Goal: Download file/media

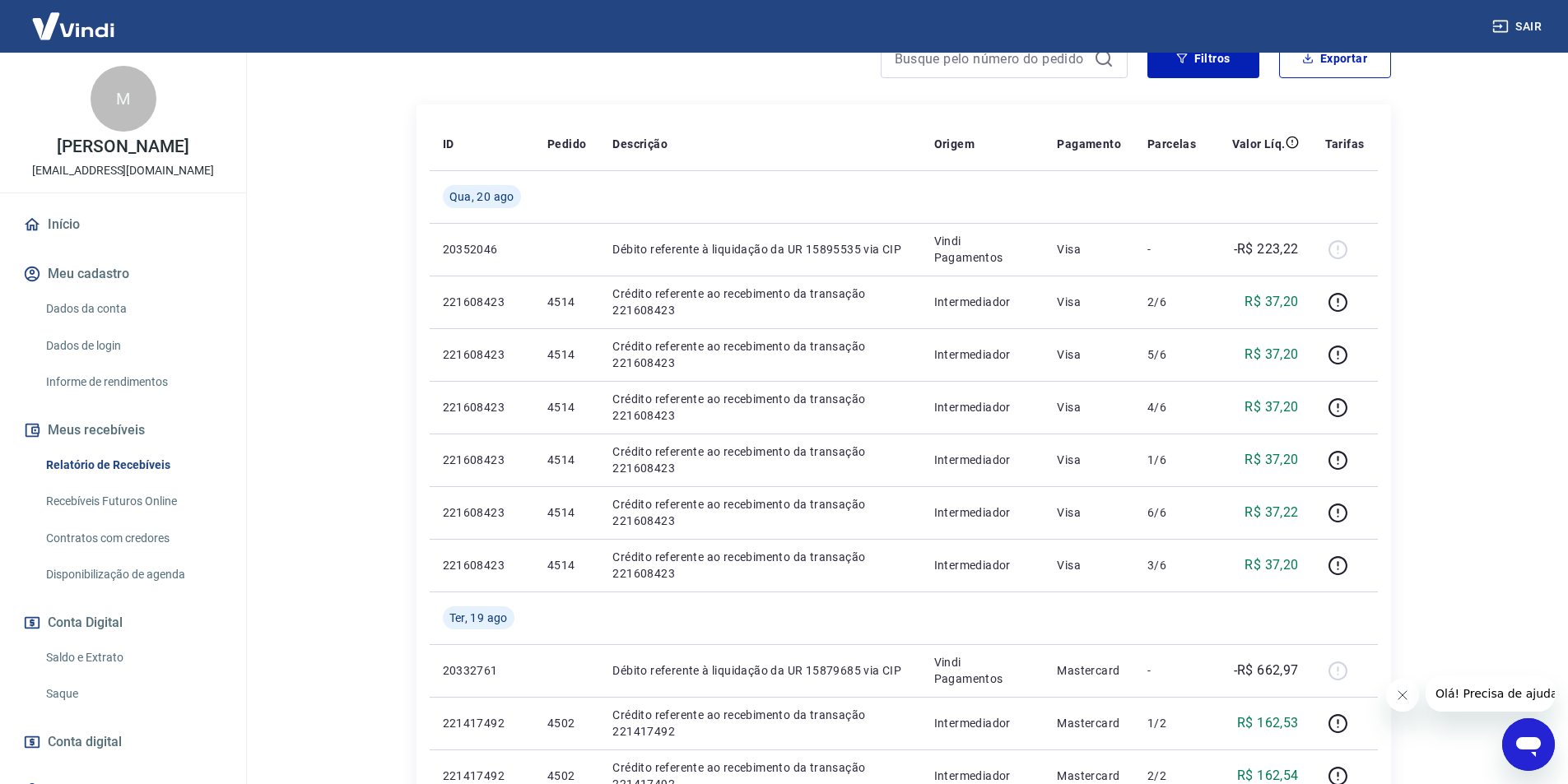
scroll to position [329, 0]
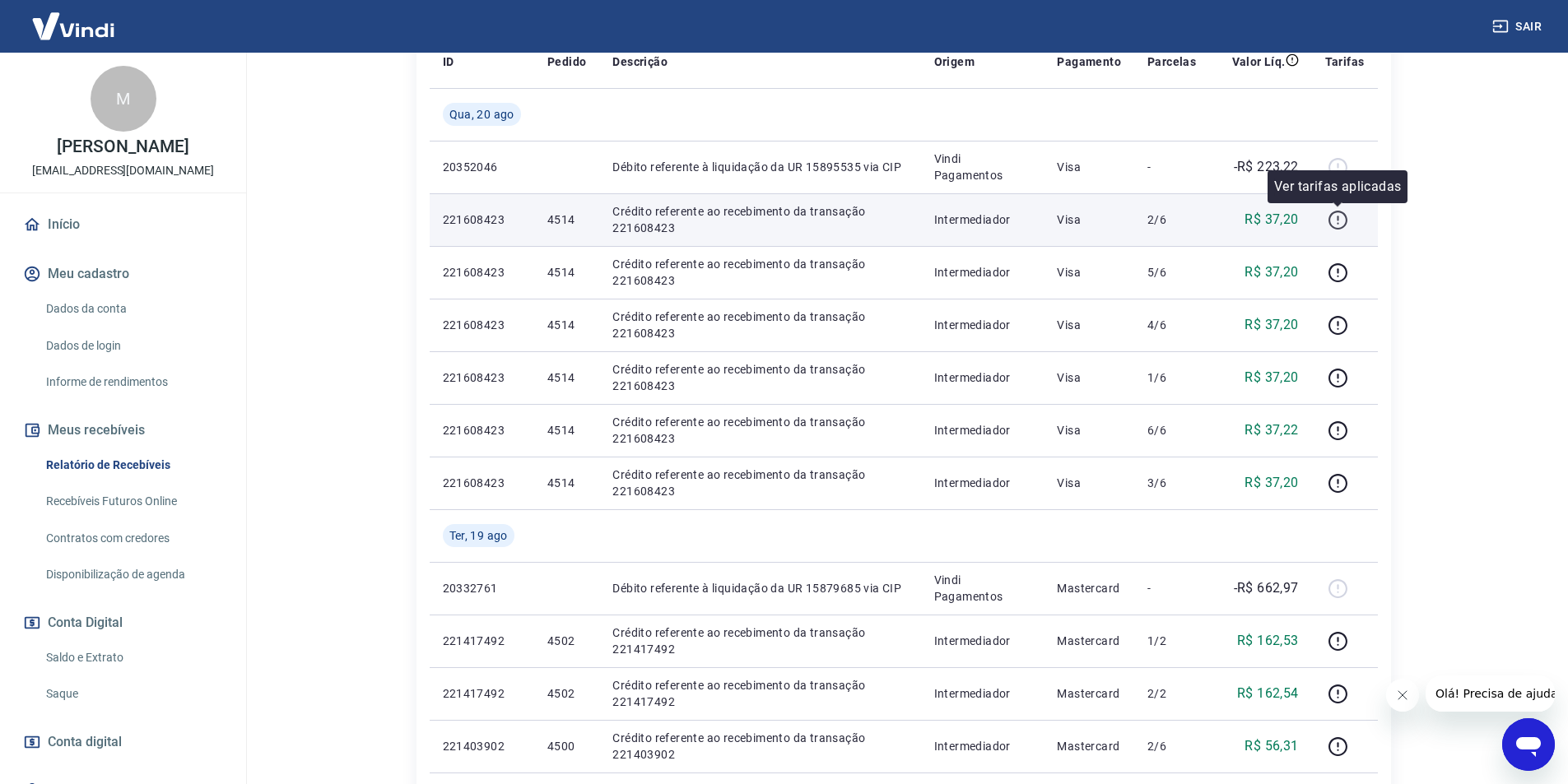
click at [1338, 218] on icon "button" at bounding box center [1338, 218] width 2 height 5
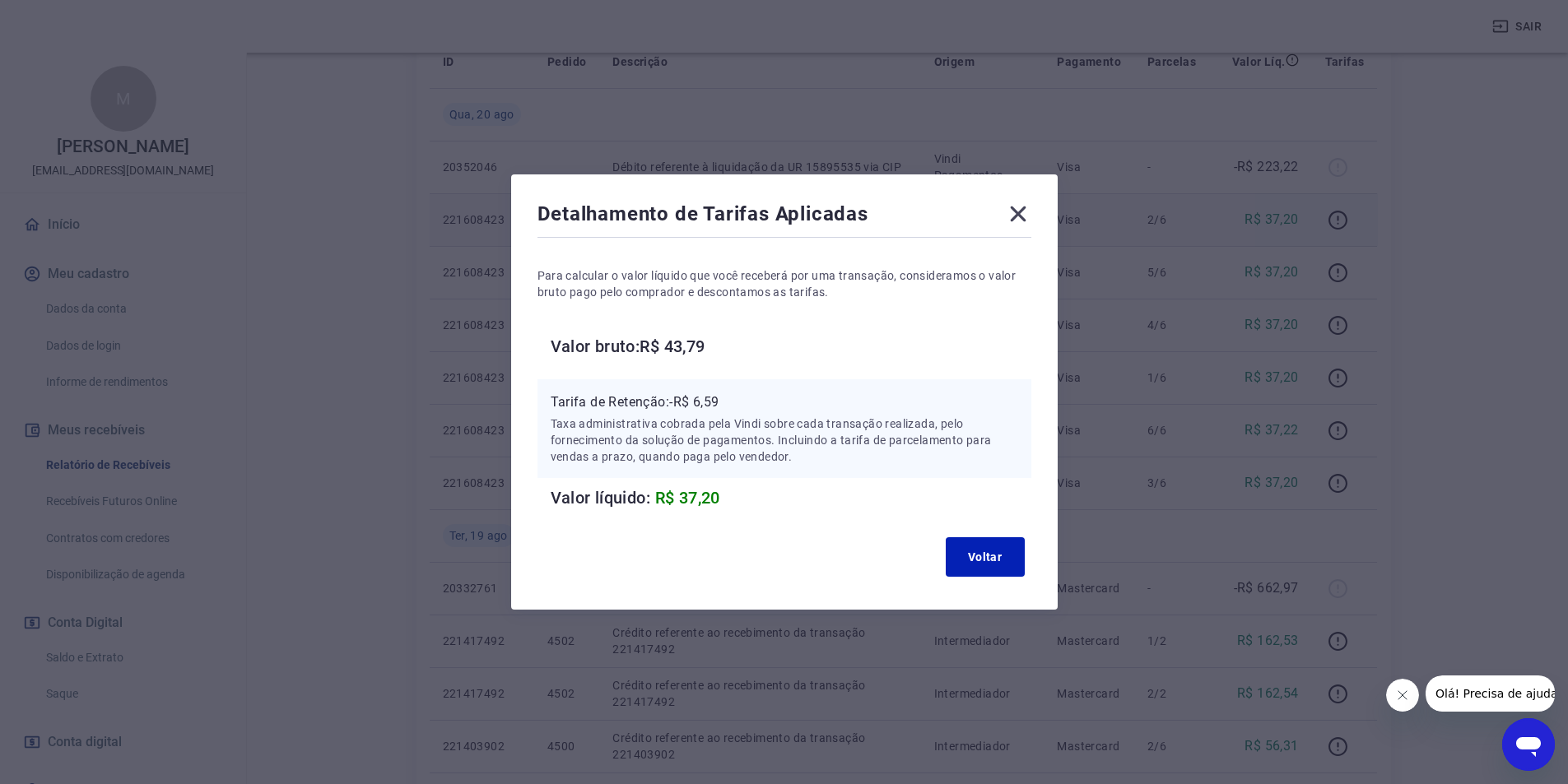
click at [1031, 215] on icon at bounding box center [1018, 214] width 26 height 26
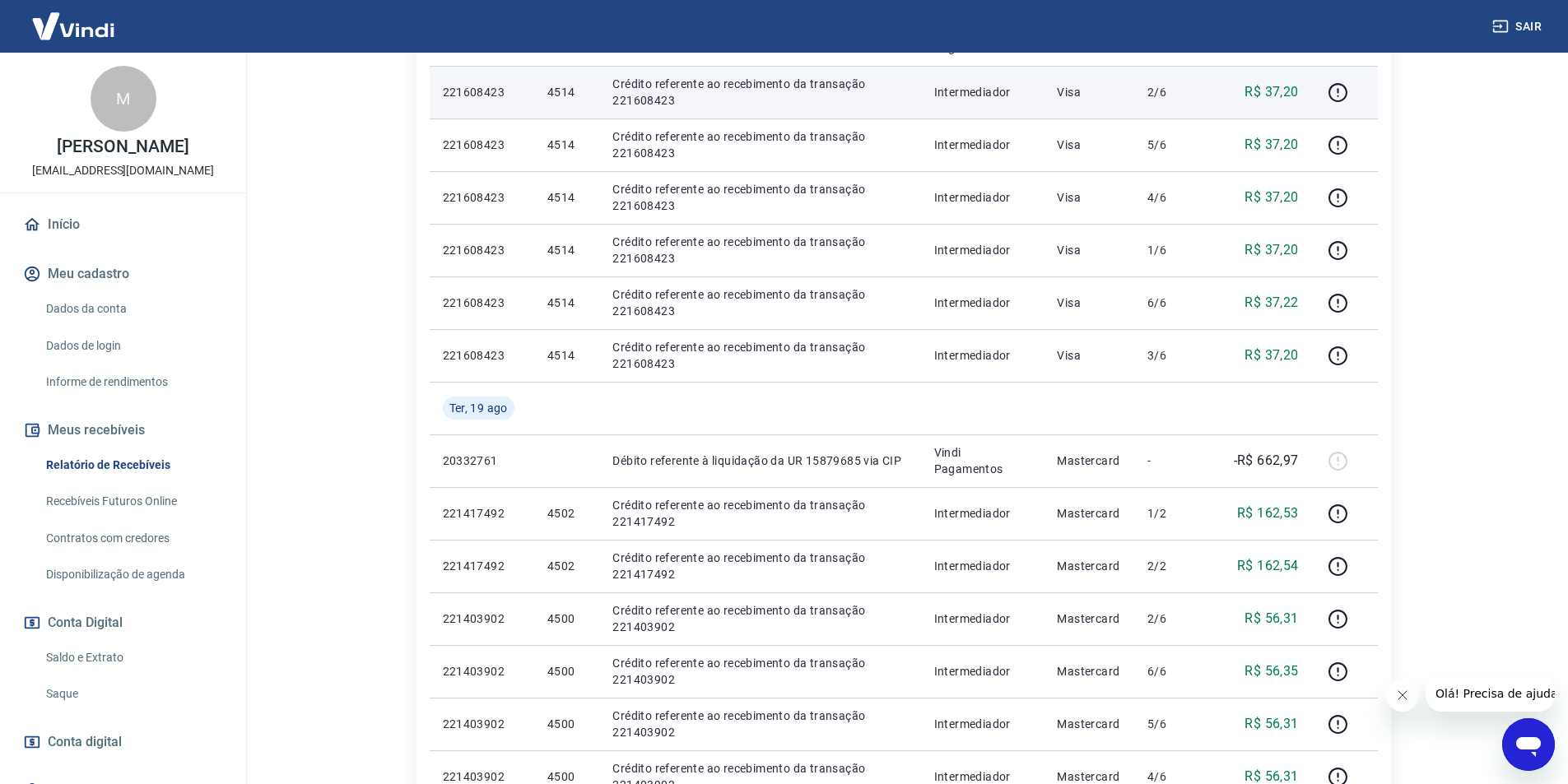
scroll to position [127, 0]
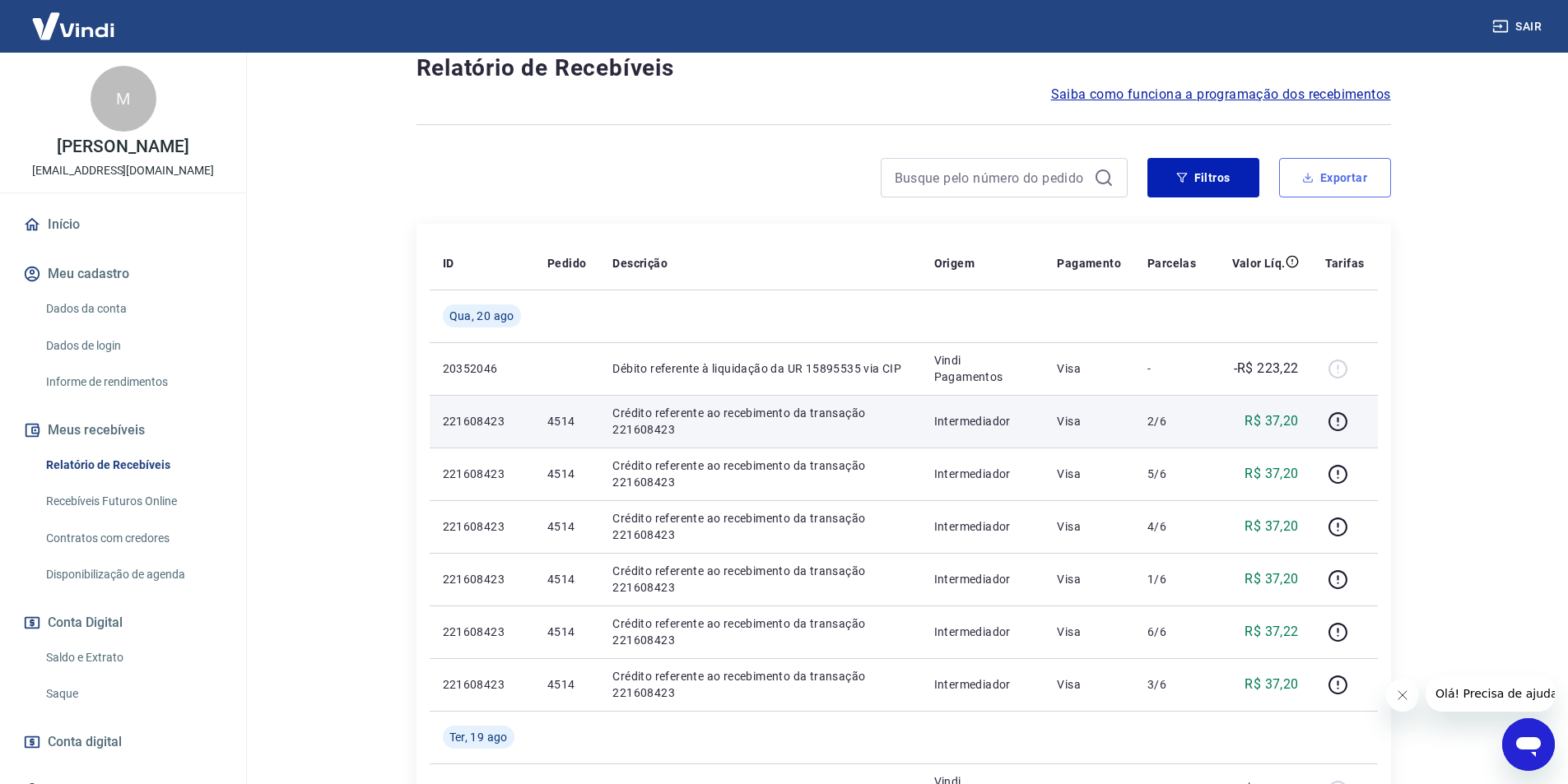
click at [1359, 179] on button "Exportar" at bounding box center [1334, 178] width 112 height 39
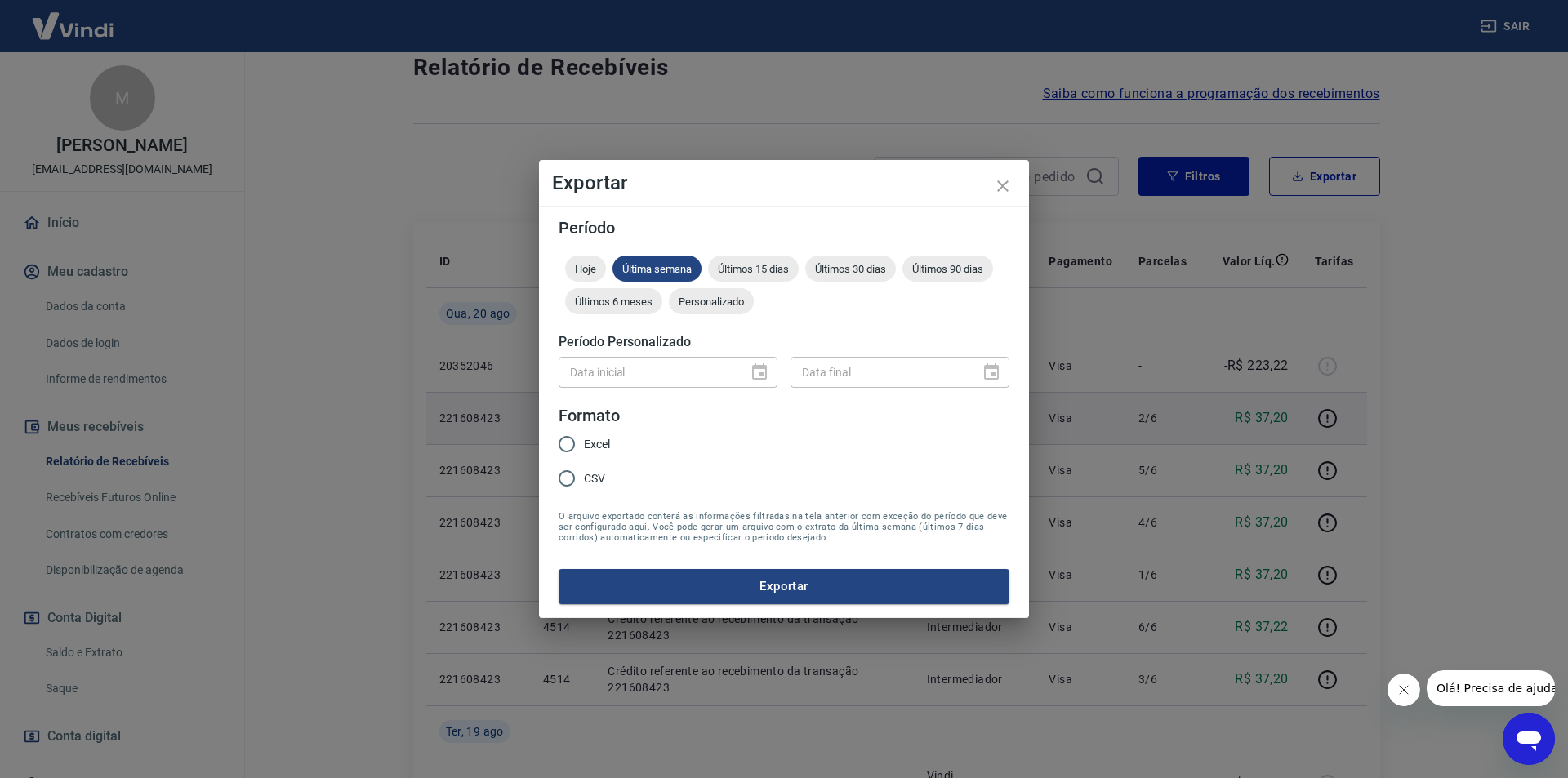
click at [564, 445] on input "Excel" at bounding box center [566, 444] width 34 height 34
radio input "true"
click at [764, 374] on div "Data inicial" at bounding box center [668, 371] width 219 height 30
click at [756, 372] on div at bounding box center [754, 372] width 23 height 0
click at [720, 305] on span "Personalizado" at bounding box center [711, 301] width 85 height 12
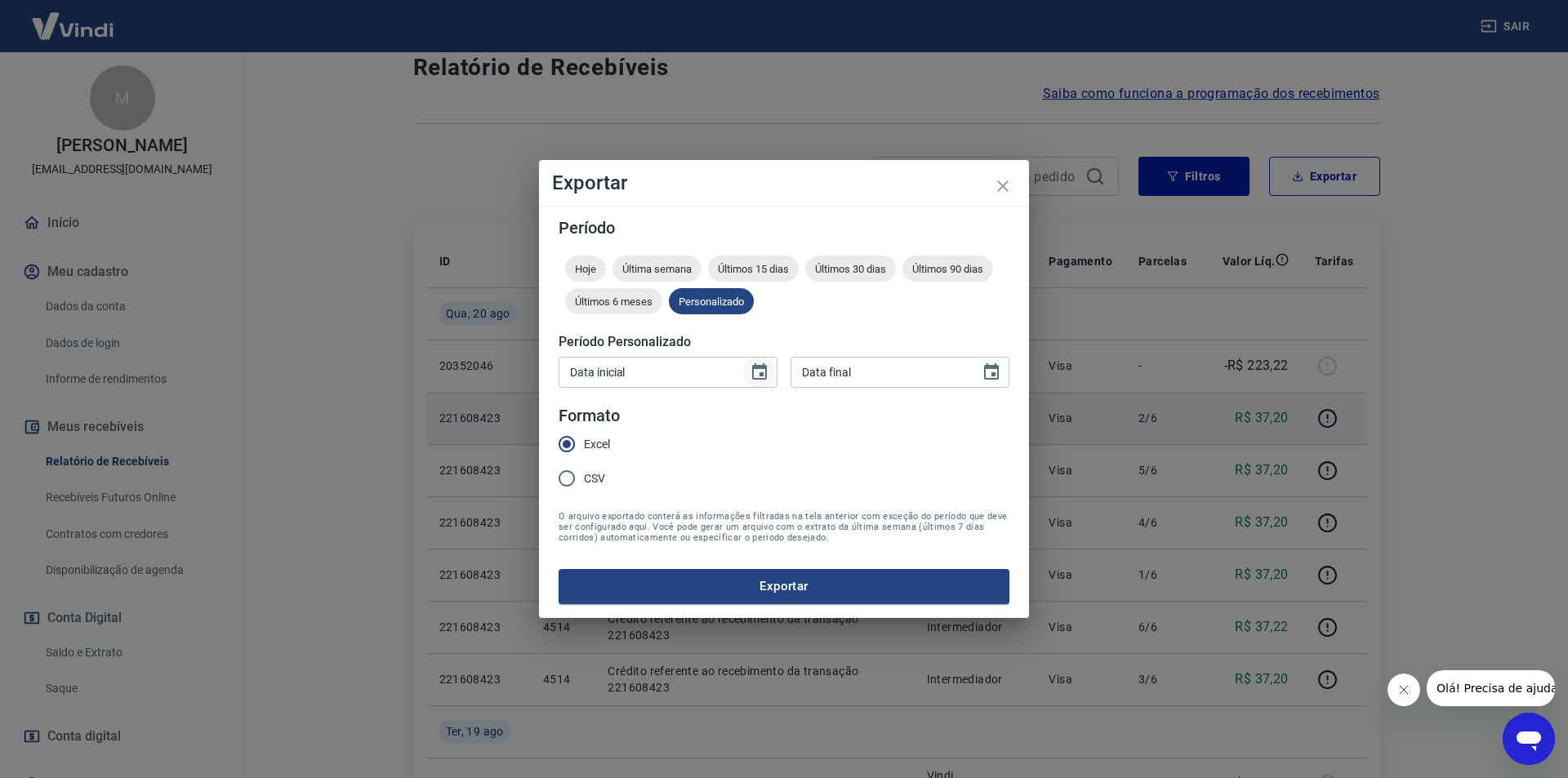
click at [764, 372] on icon "Choose date" at bounding box center [760, 372] width 15 height 17
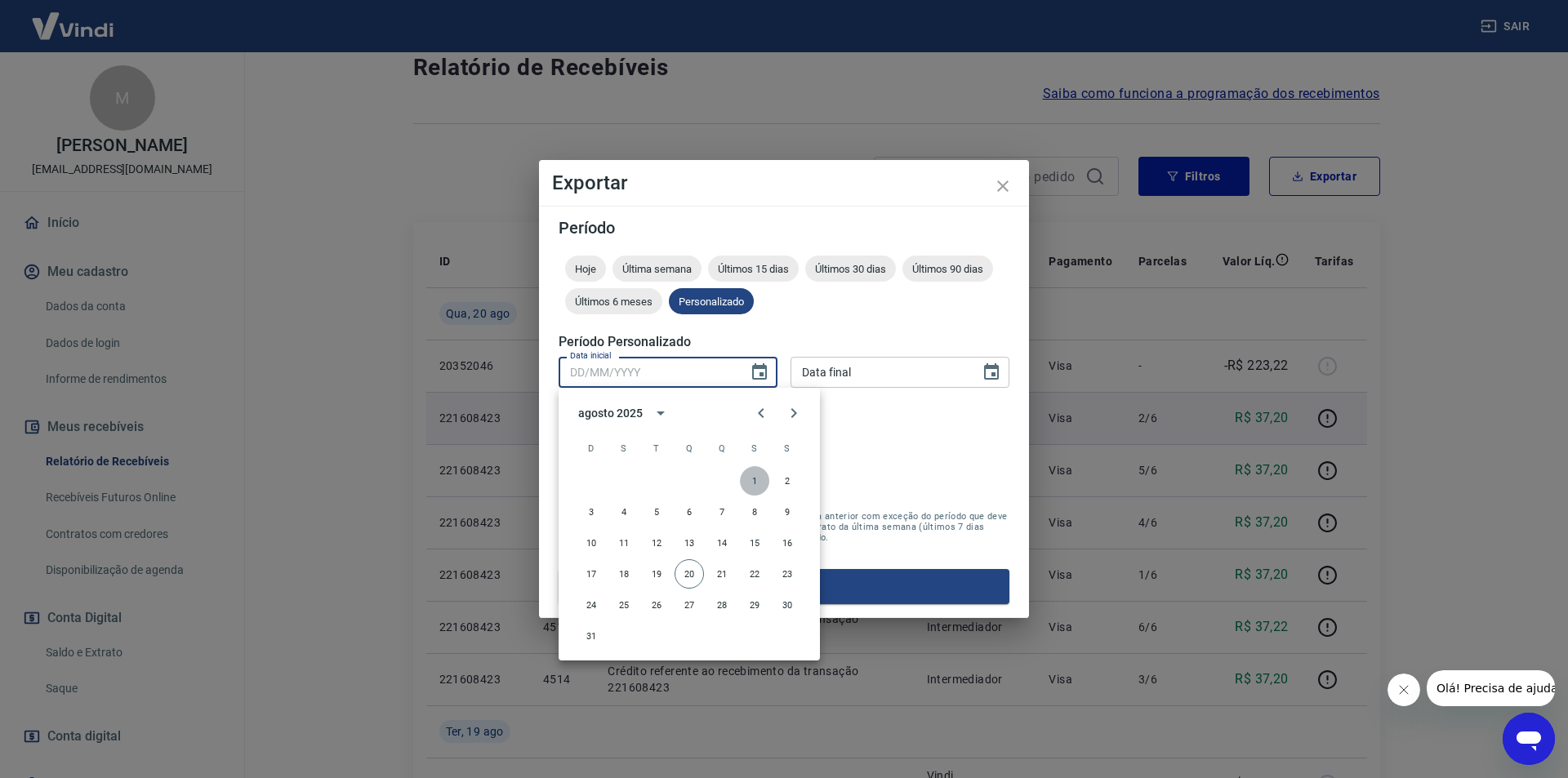
click at [761, 486] on button "1" at bounding box center [754, 481] width 30 height 30
type input "[DATE]"
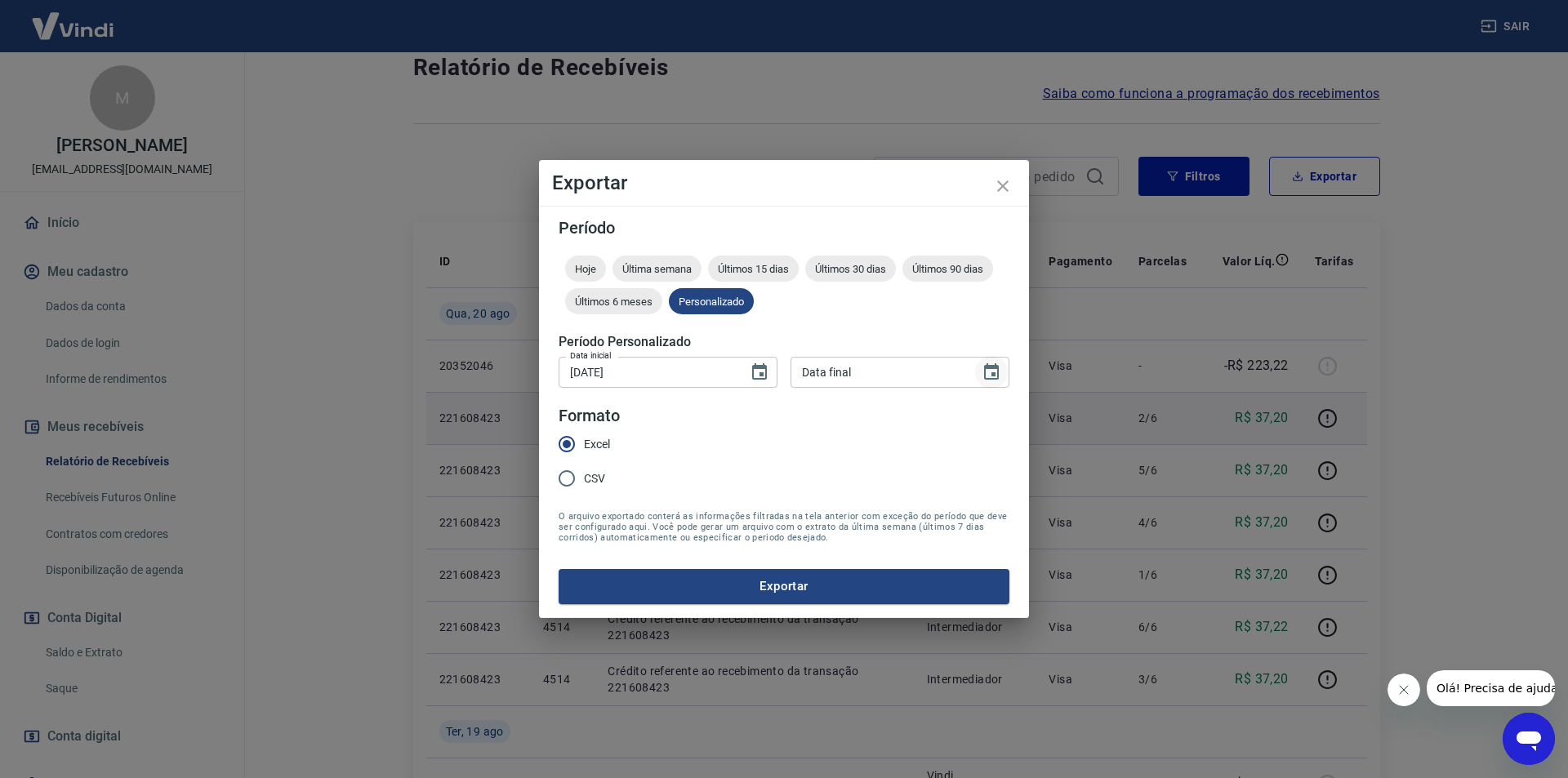
click at [997, 365] on icon "Choose date" at bounding box center [992, 372] width 15 height 17
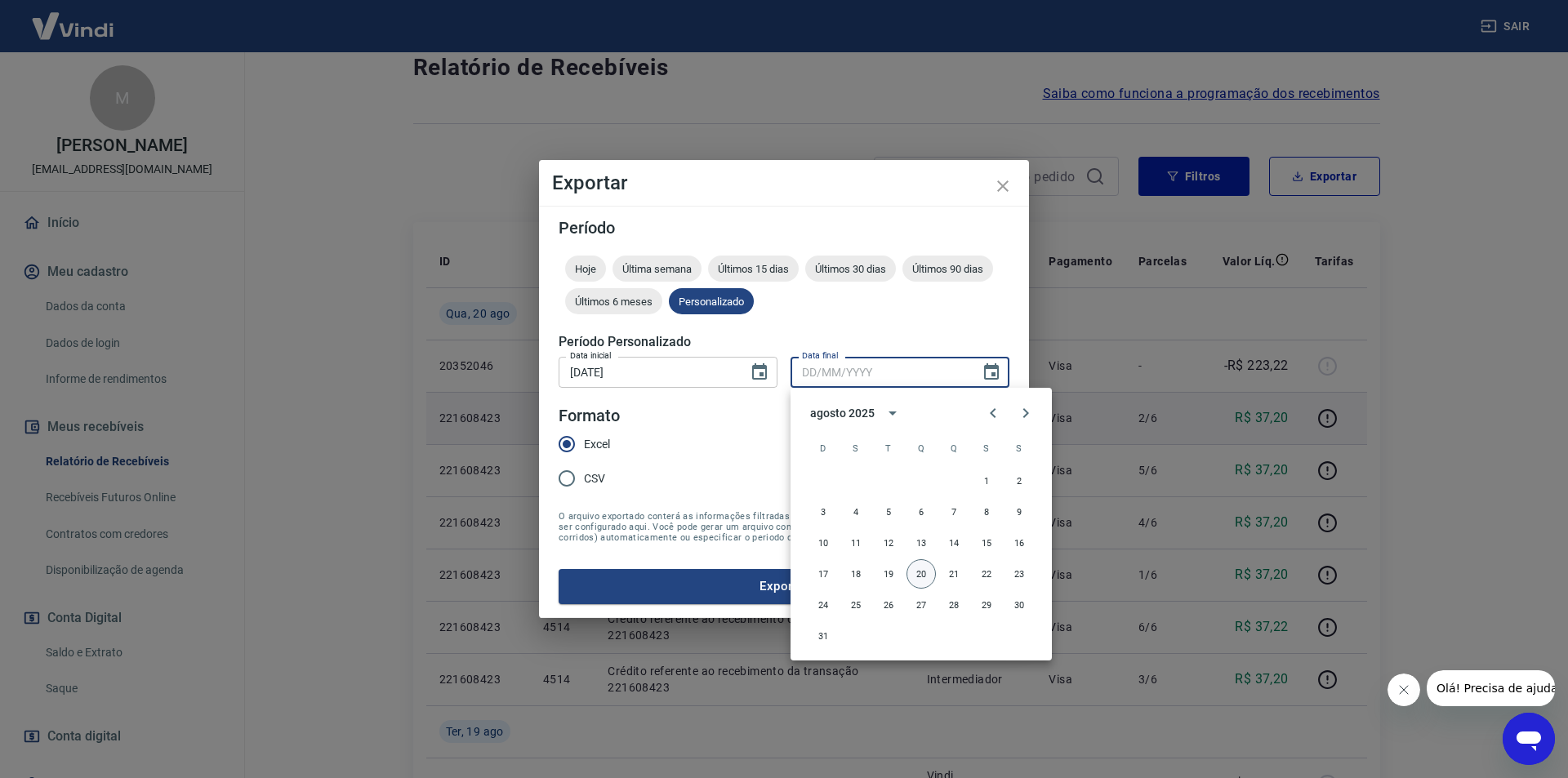
click at [923, 573] on button "20" at bounding box center [922, 574] width 30 height 30
type input "[DATE]"
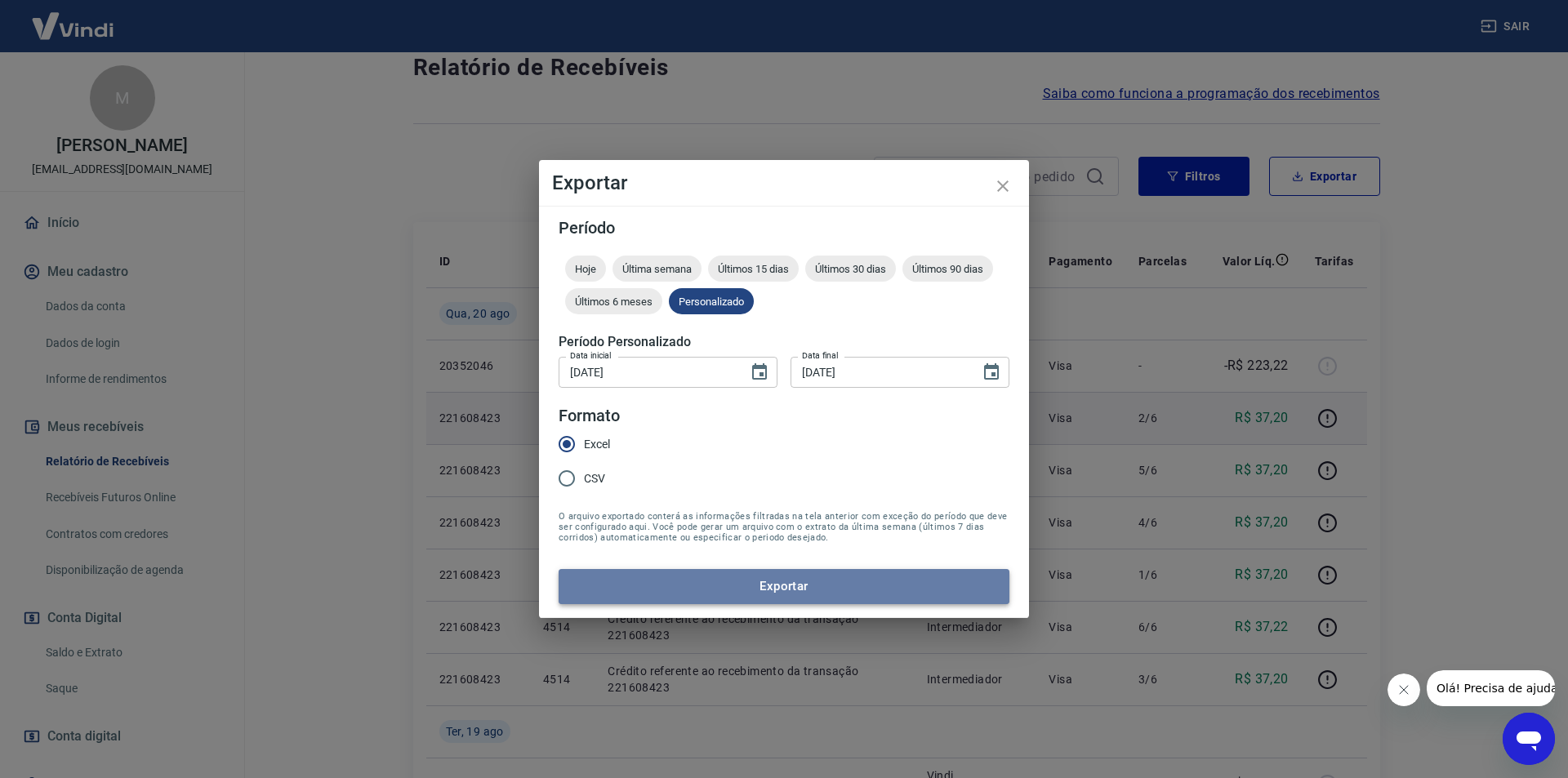
click at [819, 584] on button "Exportar" at bounding box center [784, 585] width 451 height 34
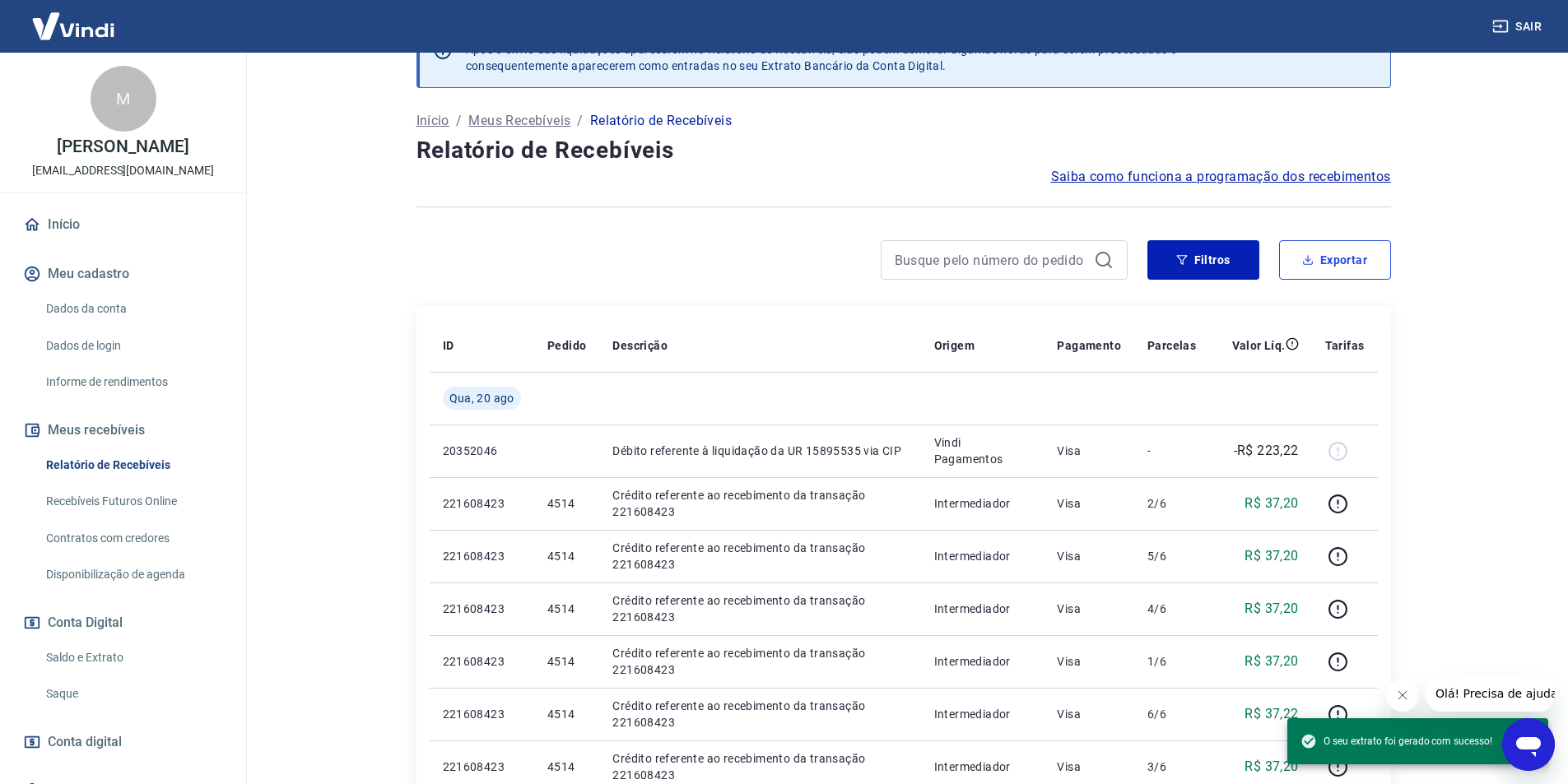
scroll to position [0, 0]
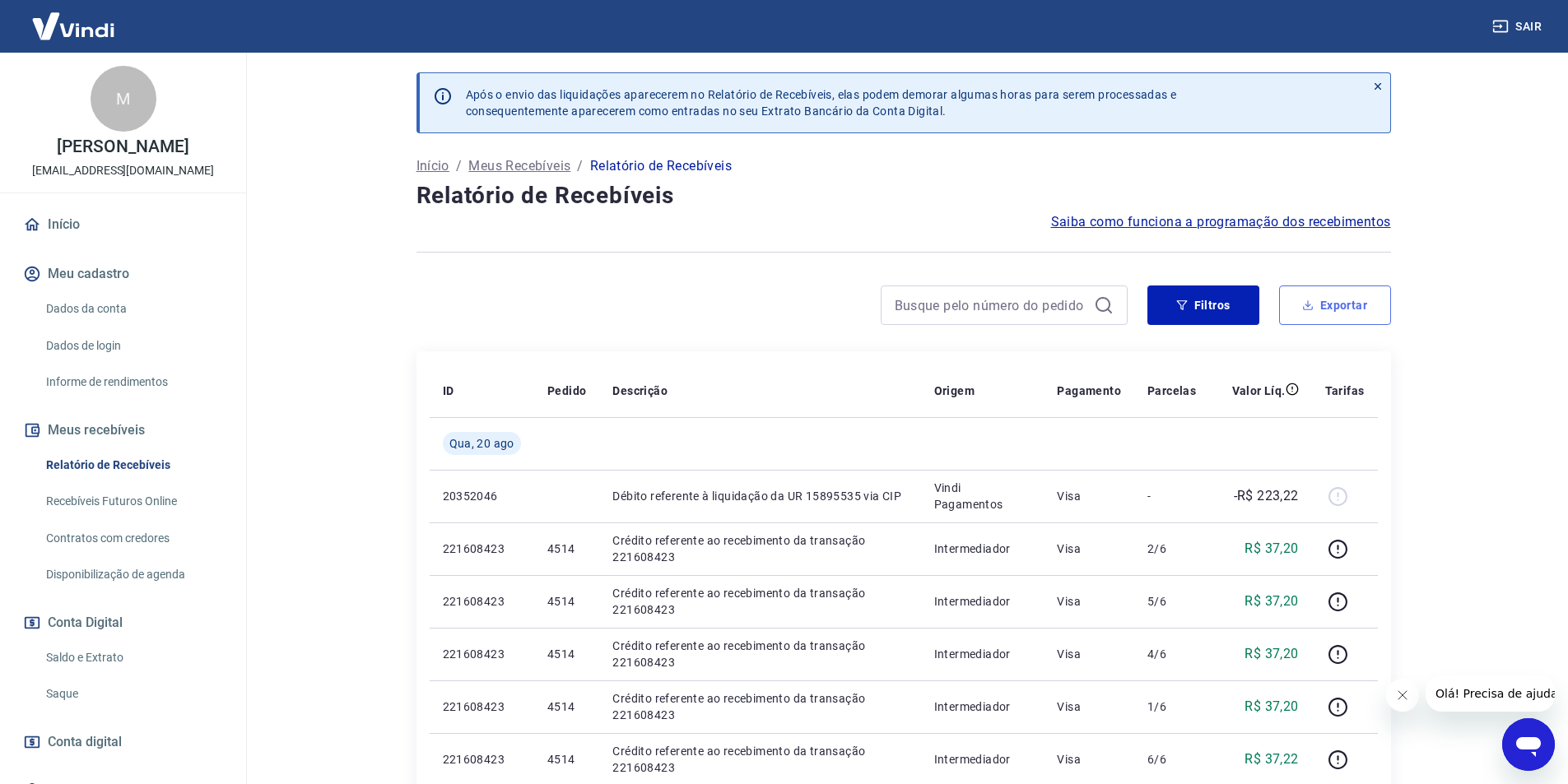
click at [1347, 299] on button "Exportar" at bounding box center [1334, 305] width 112 height 39
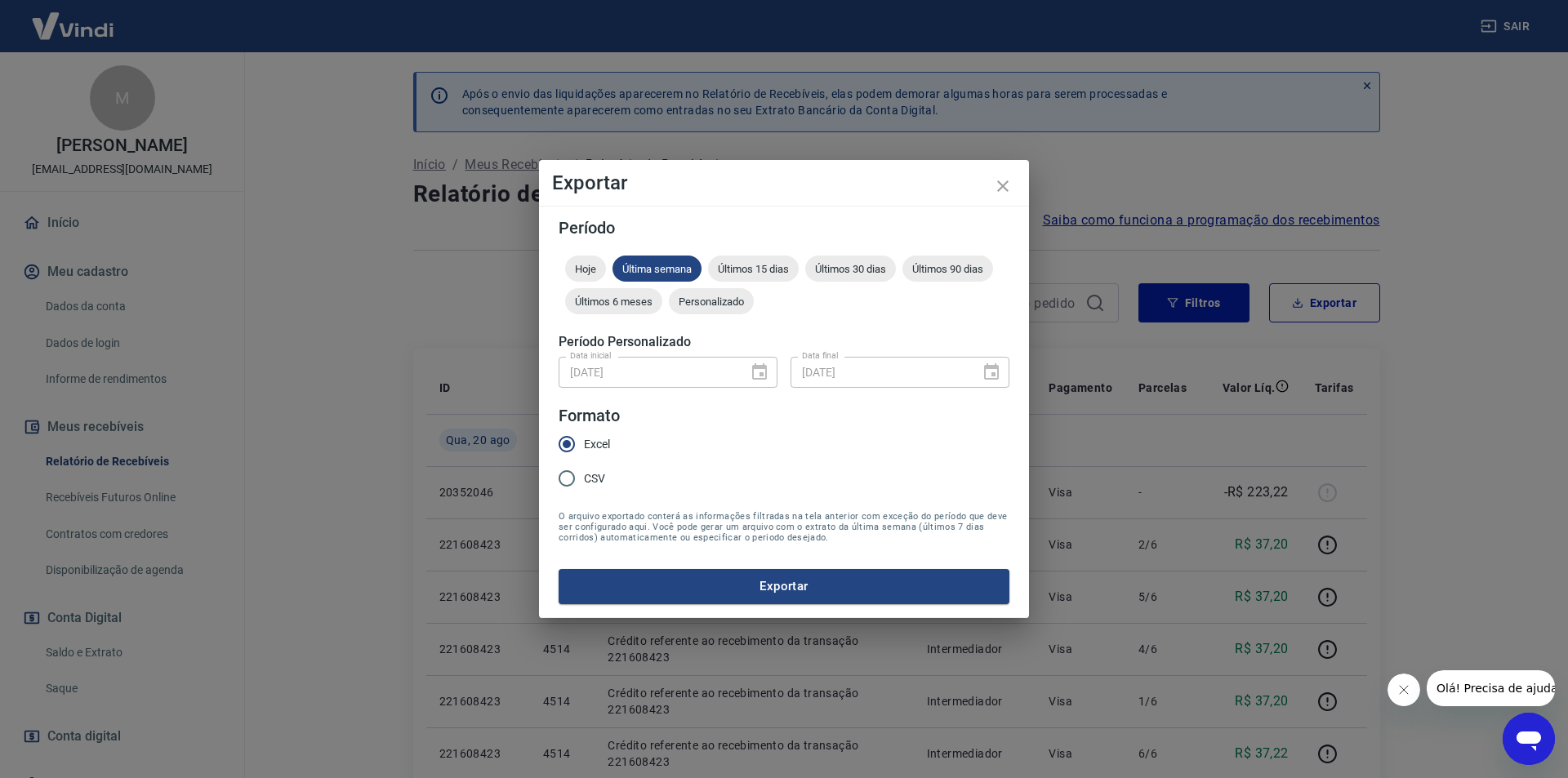
click at [757, 375] on div "[DATE] Data inicial" at bounding box center [668, 371] width 219 height 30
click at [735, 296] on span "Personalizado" at bounding box center [711, 301] width 85 height 12
click at [757, 374] on icon "Choose date, selected date is 1 de ago de 2025" at bounding box center [759, 372] width 19 height 19
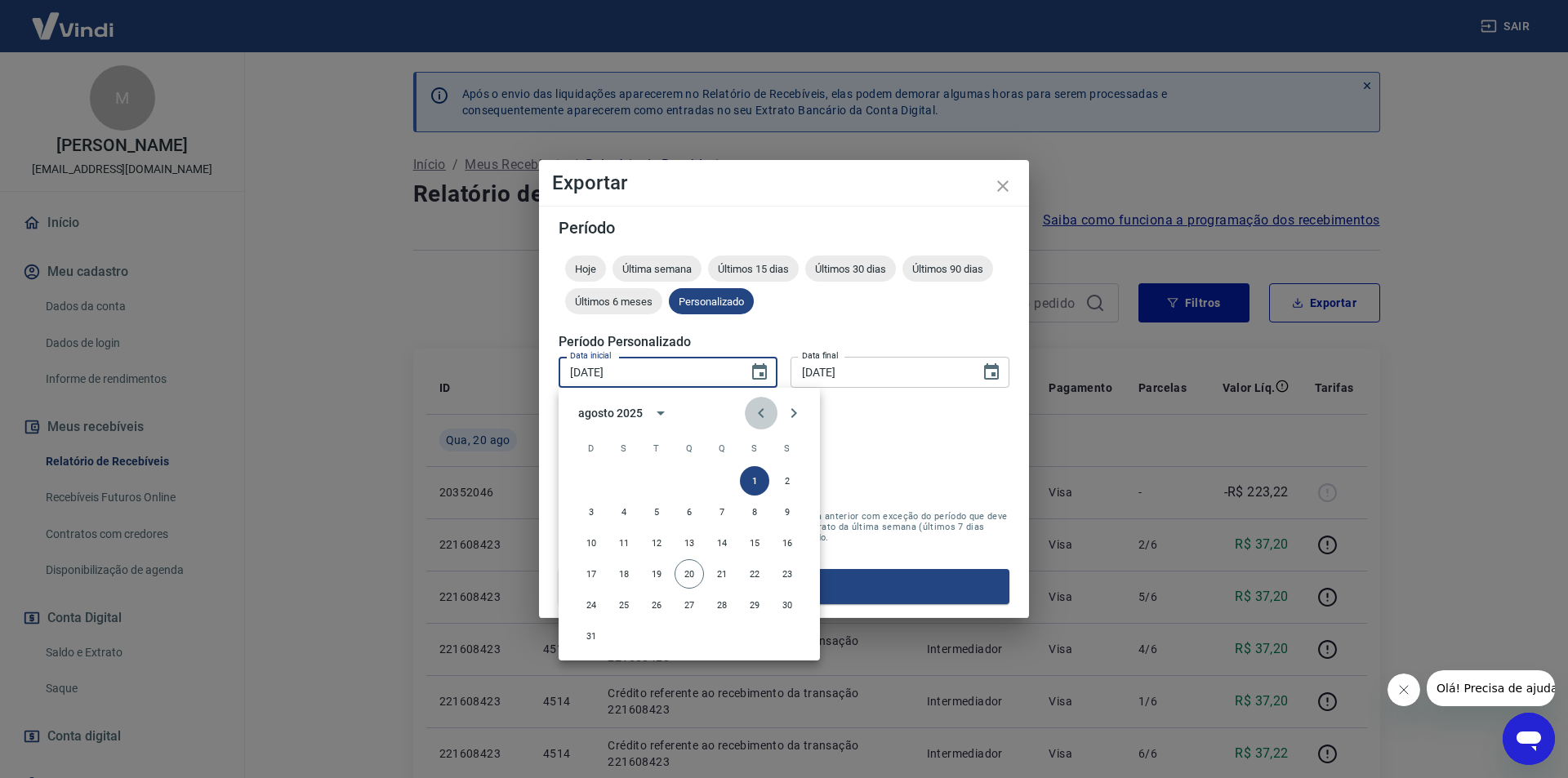
click at [762, 410] on icon "Previous month" at bounding box center [761, 413] width 6 height 10
click at [653, 479] on button "1" at bounding box center [657, 481] width 30 height 30
type input "[DATE]"
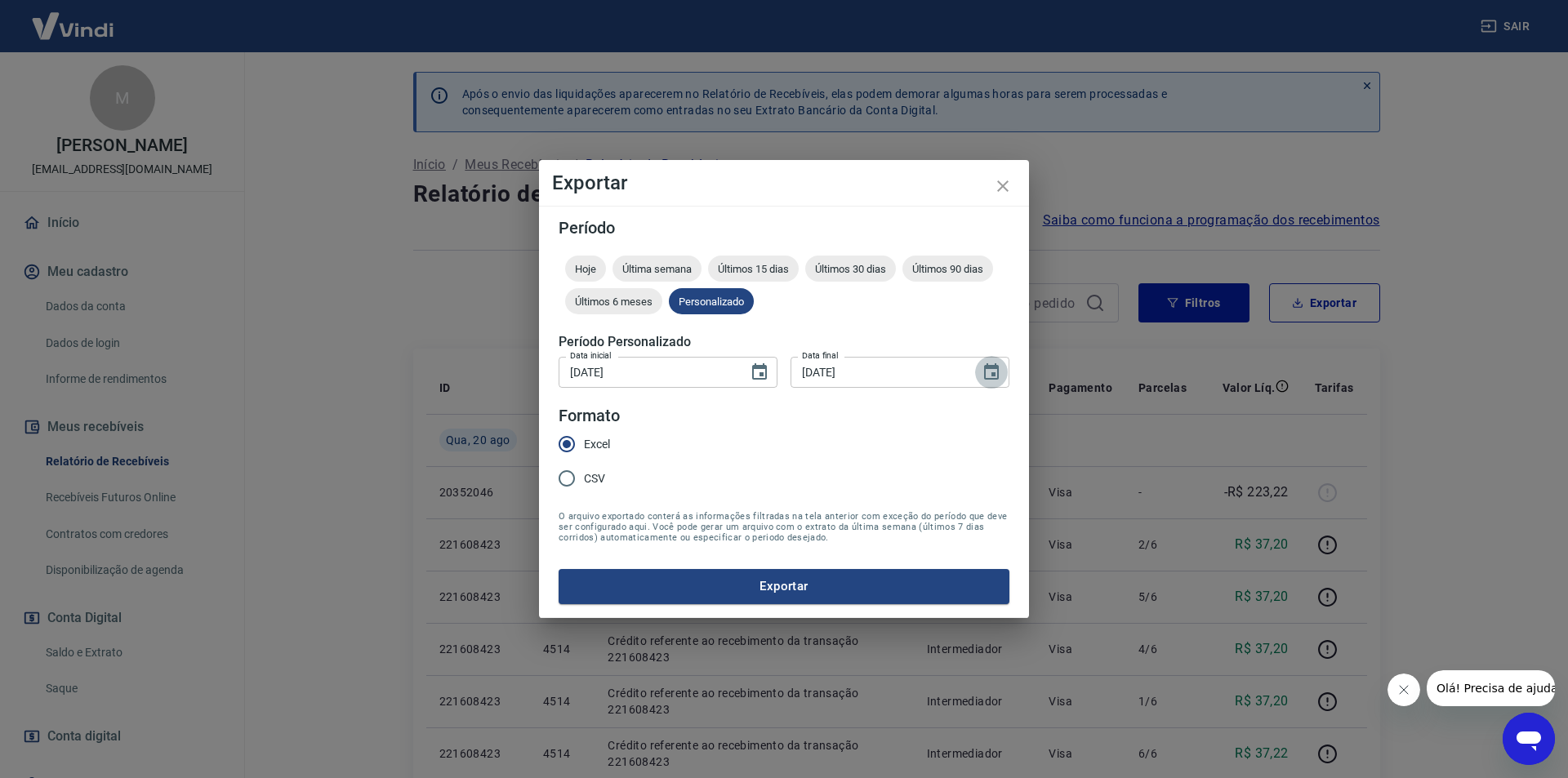
click at [990, 369] on icon "Choose date, selected date is 20 de ago de 2025" at bounding box center [992, 372] width 15 height 17
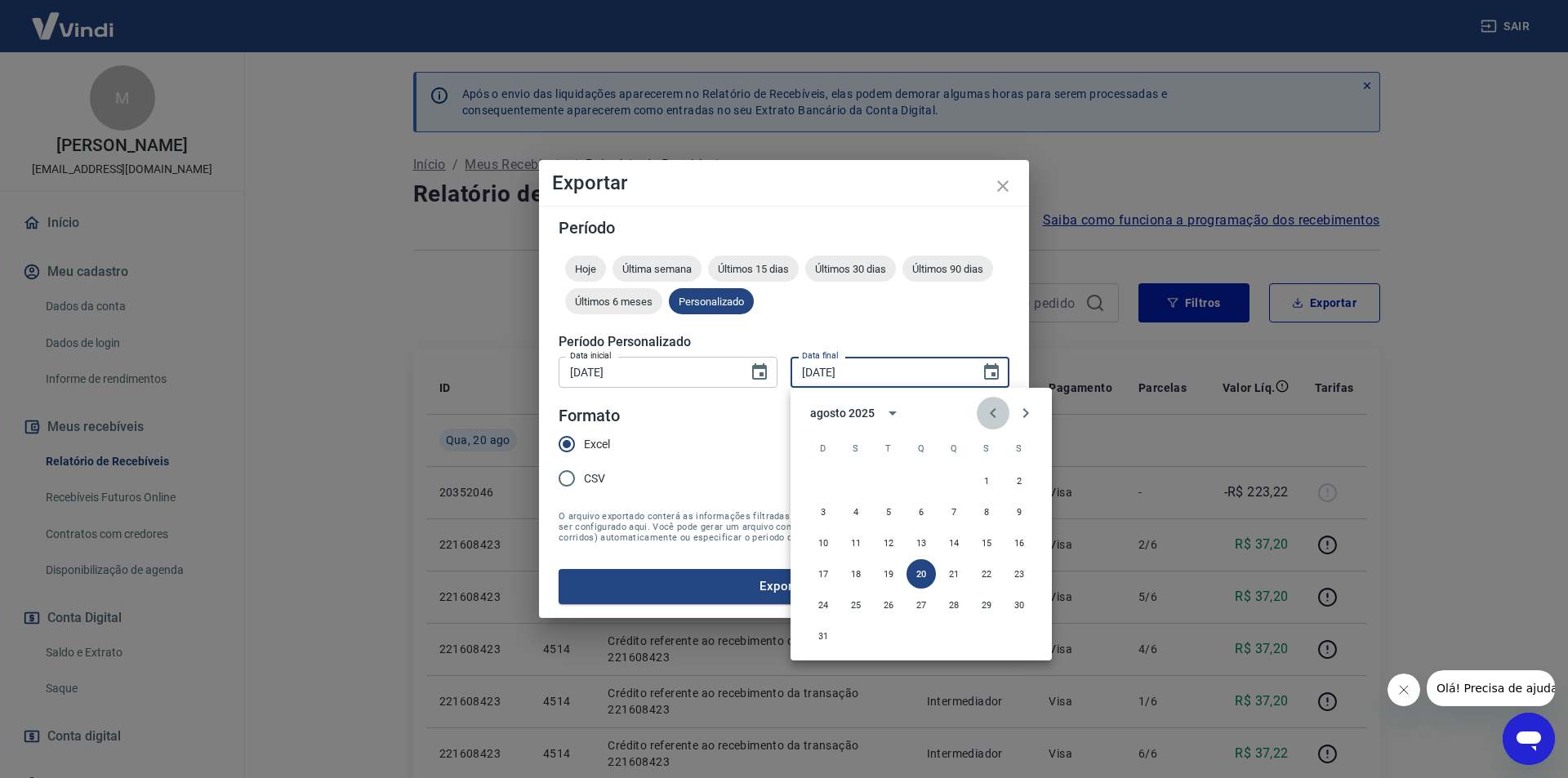
click at [995, 411] on icon "Previous month" at bounding box center [993, 413] width 19 height 19
click at [957, 606] on button "31" at bounding box center [954, 604] width 30 height 30
type input "[DATE]"
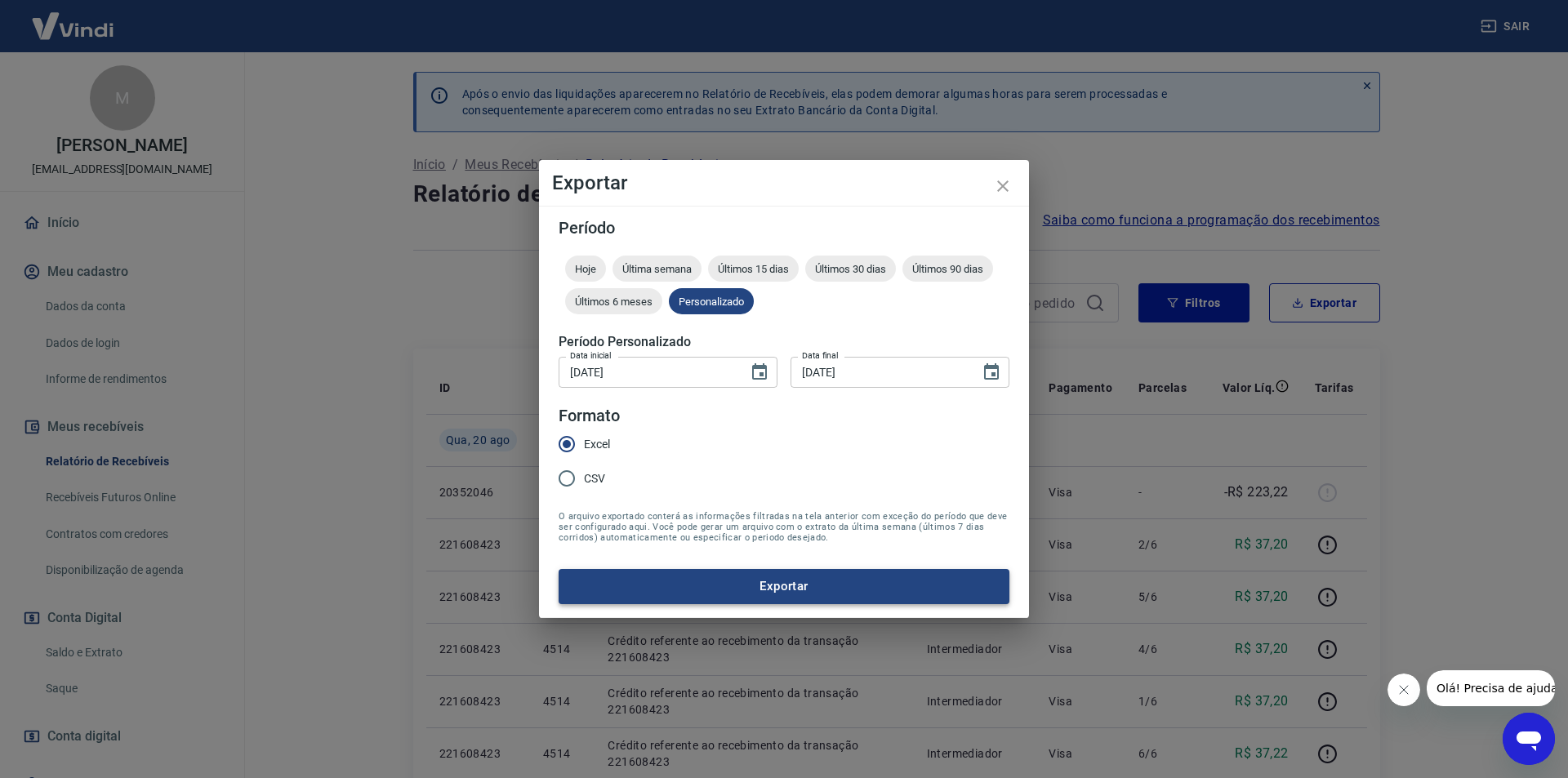
click at [788, 582] on button "Exportar" at bounding box center [784, 585] width 451 height 34
